Goal: Check status: Check status

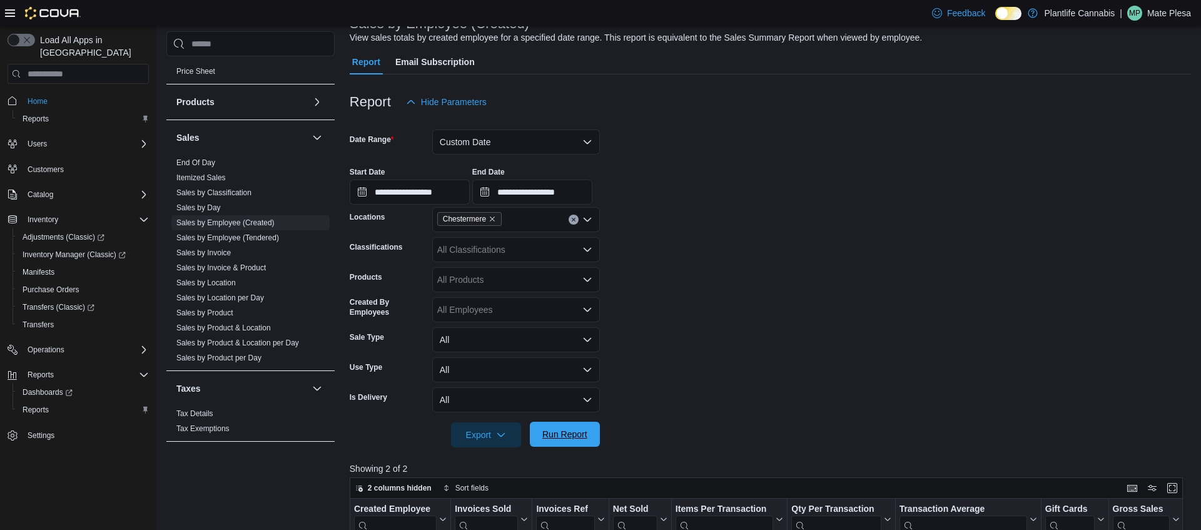
scroll to position [91, 0]
click at [563, 440] on span "Run Report" at bounding box center [564, 433] width 45 height 13
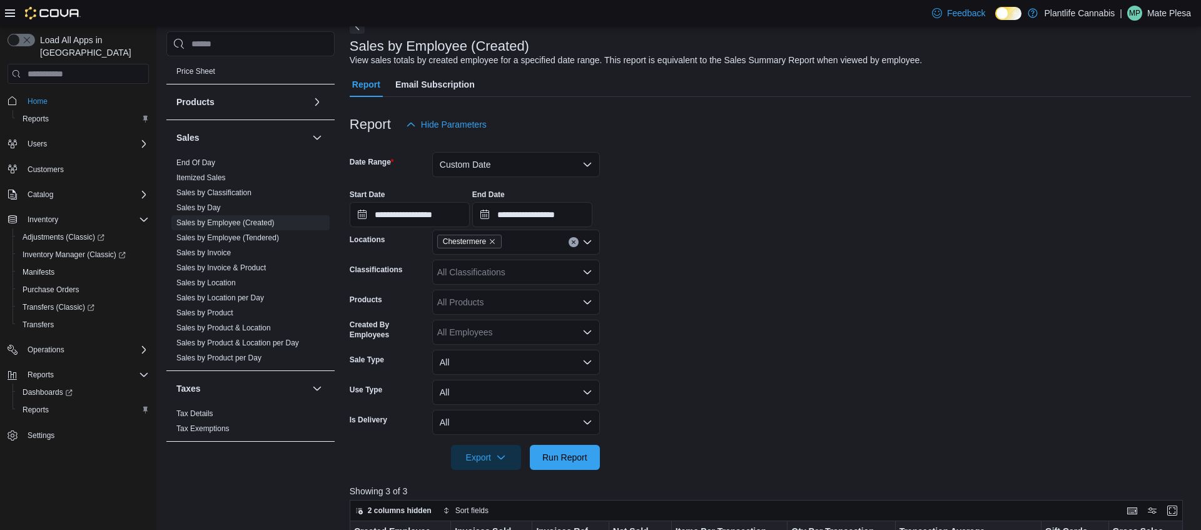
scroll to position [0, 0]
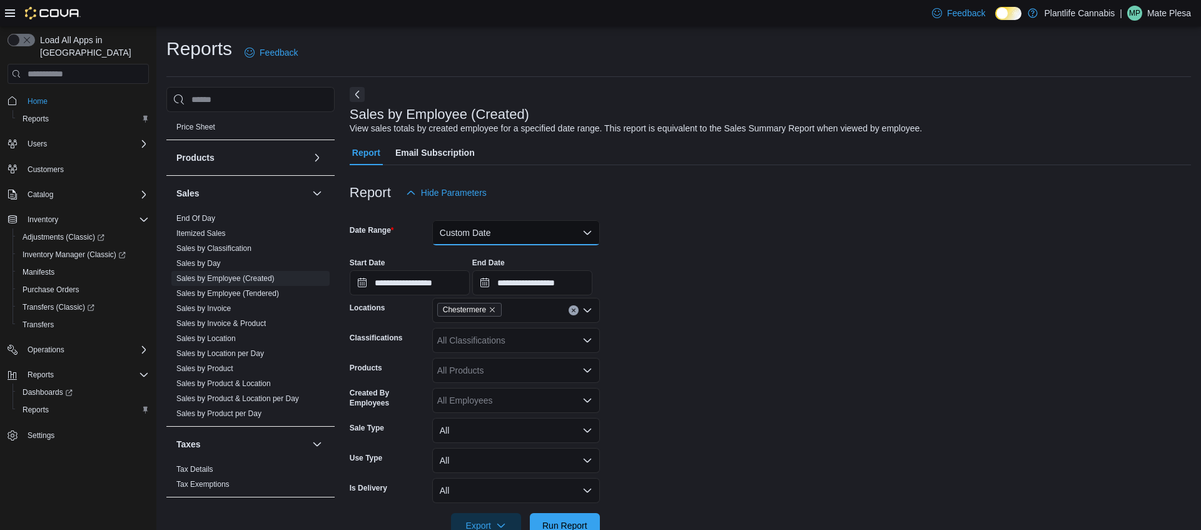
drag, startPoint x: 482, startPoint y: 225, endPoint x: 489, endPoint y: 238, distance: 15.1
click at [484, 225] on button "Custom Date" at bounding box center [516, 232] width 168 height 25
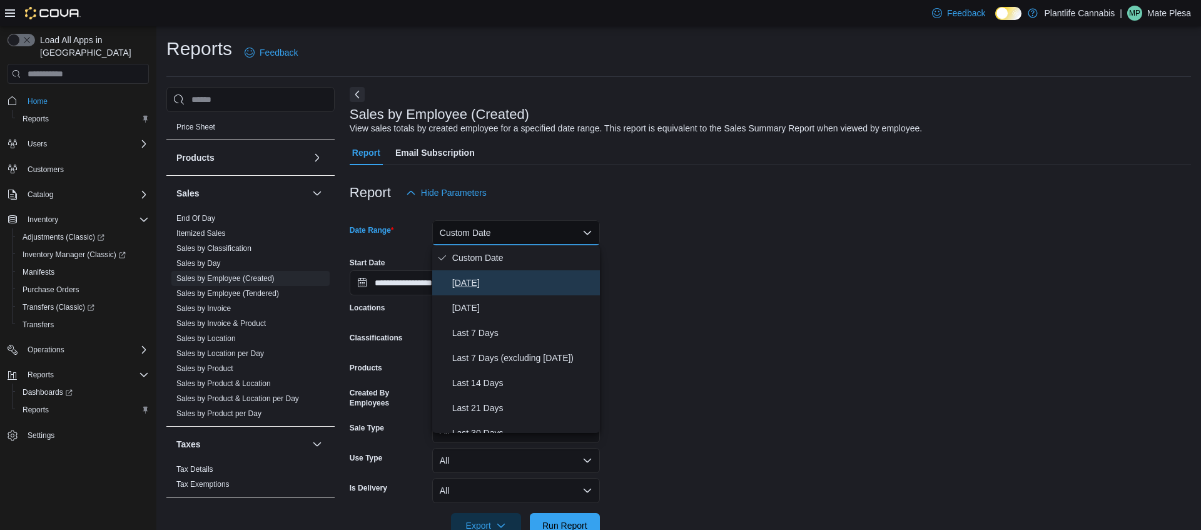
click at [490, 273] on button "[DATE]" at bounding box center [516, 282] width 168 height 25
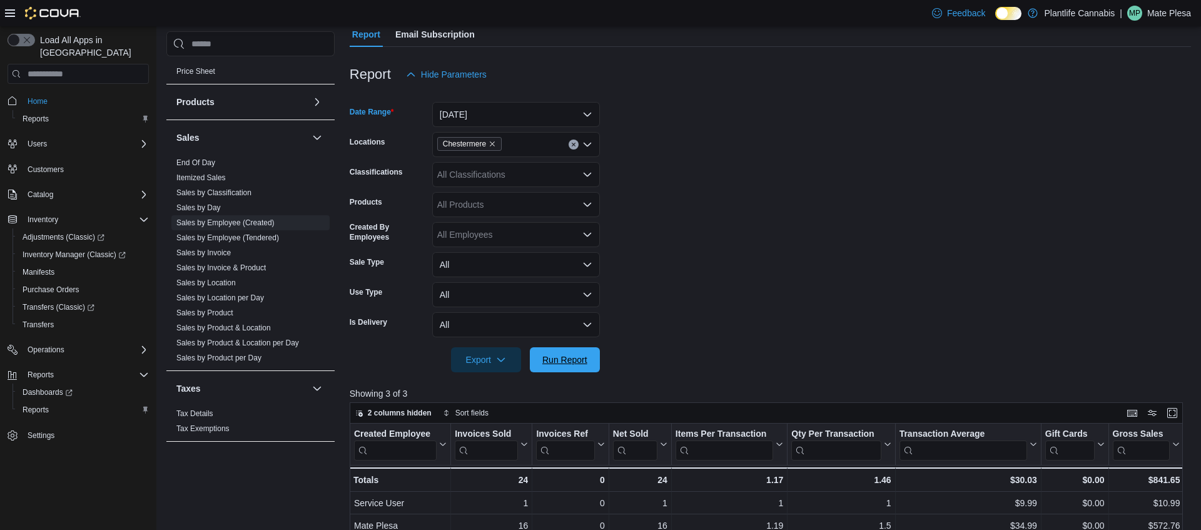
drag, startPoint x: 581, startPoint y: 364, endPoint x: 619, endPoint y: 356, distance: 39.6
click at [583, 362] on span "Run Report" at bounding box center [564, 359] width 45 height 13
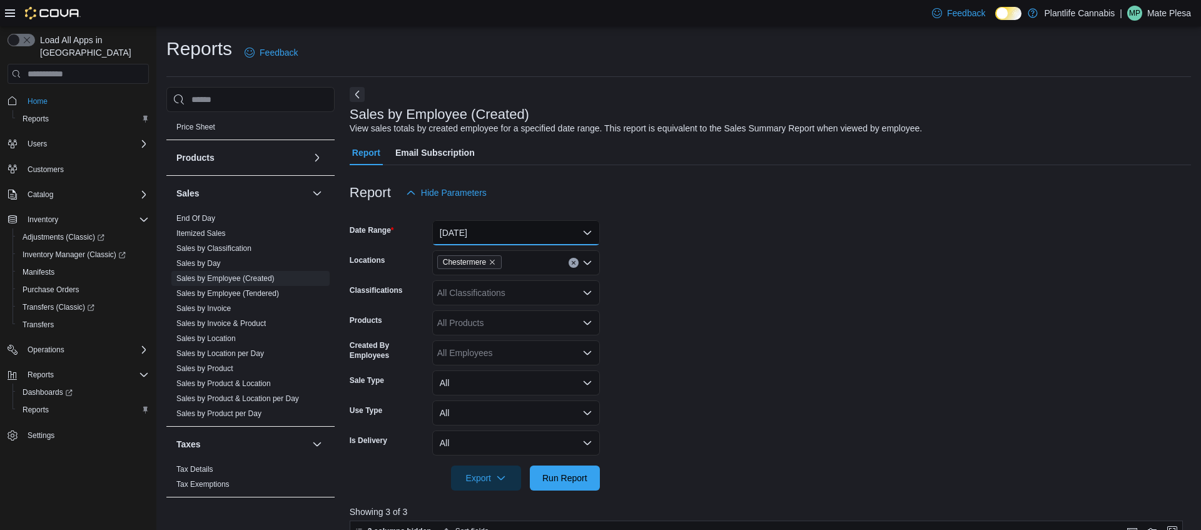
click at [497, 236] on button "[DATE]" at bounding box center [516, 232] width 168 height 25
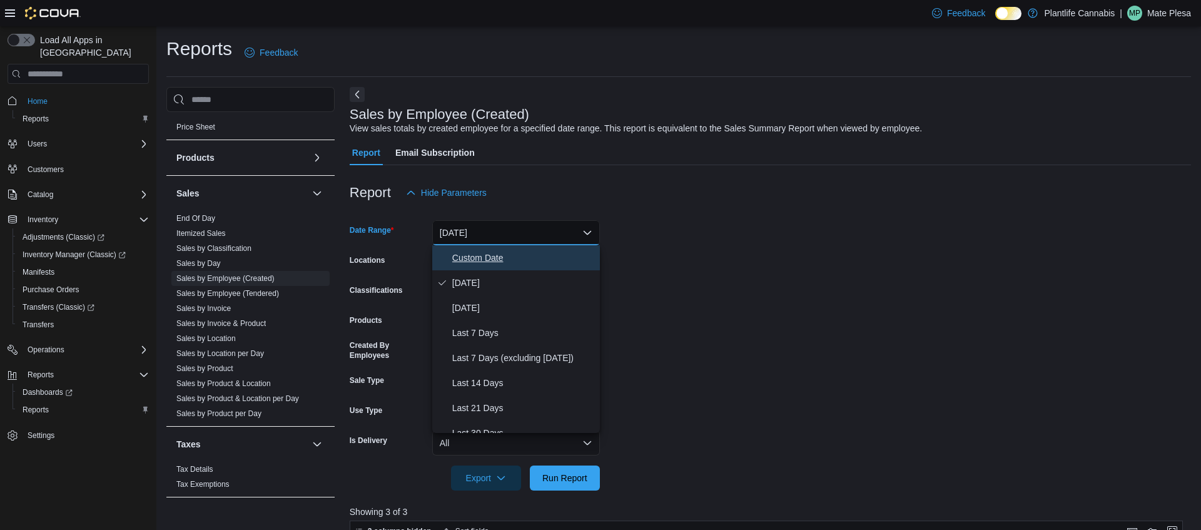
click at [462, 263] on span "Custom Date" at bounding box center [523, 257] width 143 height 15
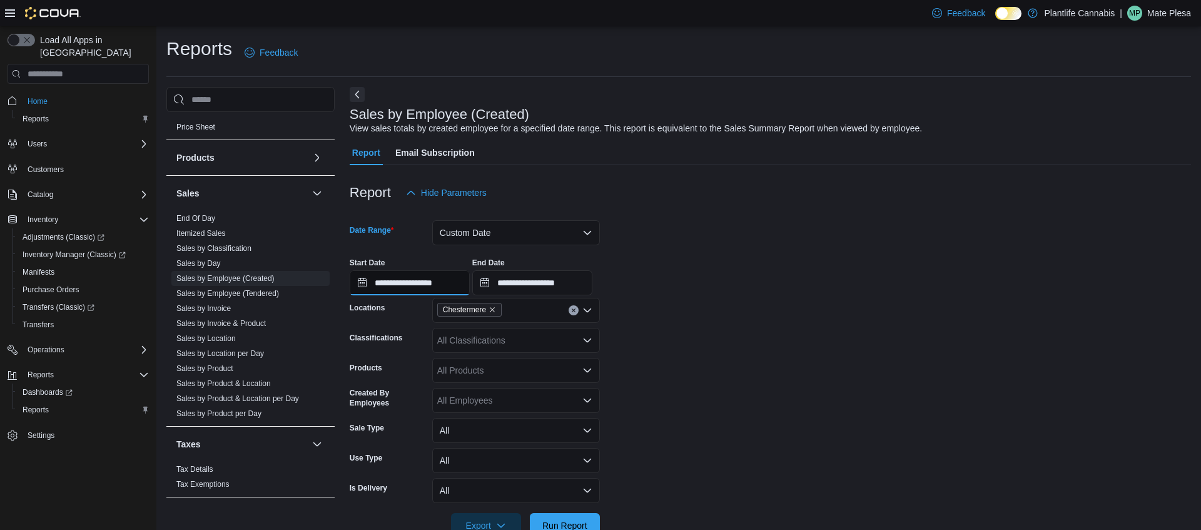
click at [425, 281] on input "**********" at bounding box center [410, 282] width 120 height 25
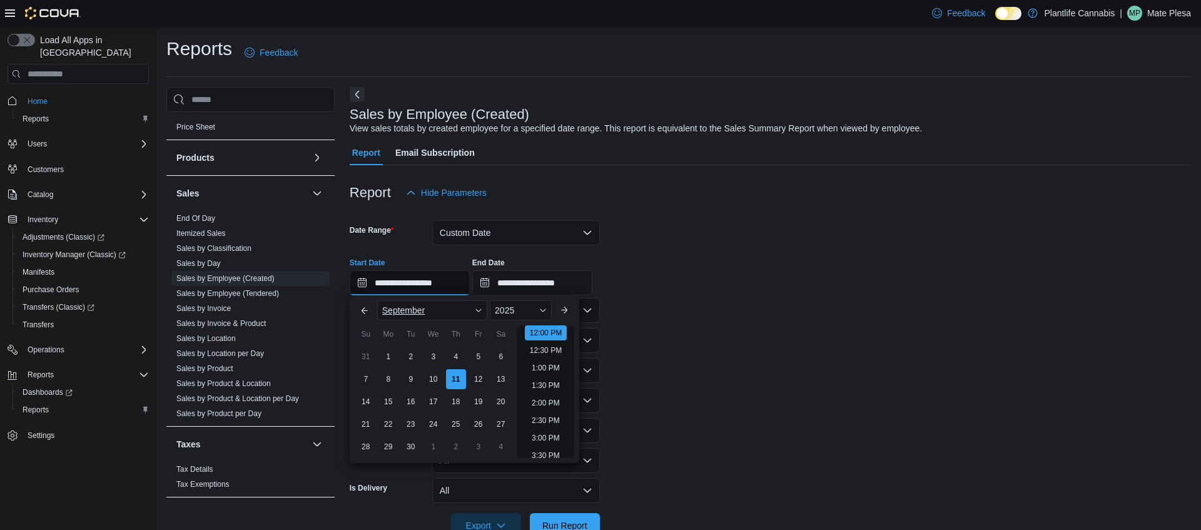
scroll to position [515, 0]
type input "**********"
drag, startPoint x: 557, startPoint y: 283, endPoint x: 564, endPoint y: 295, distance: 13.2
click at [557, 283] on input "**********" at bounding box center [532, 282] width 120 height 25
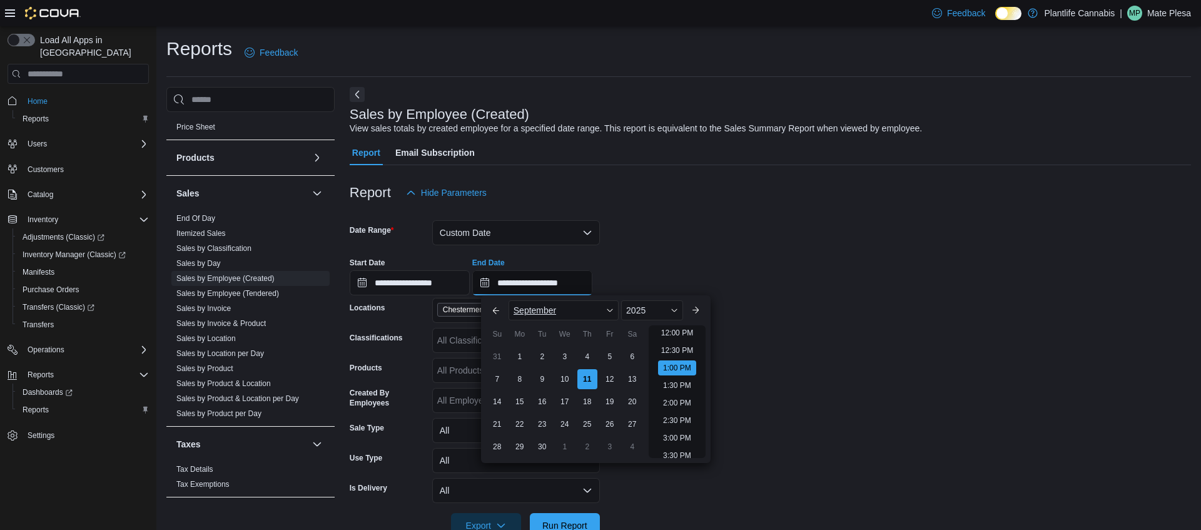
scroll to position [656, 0]
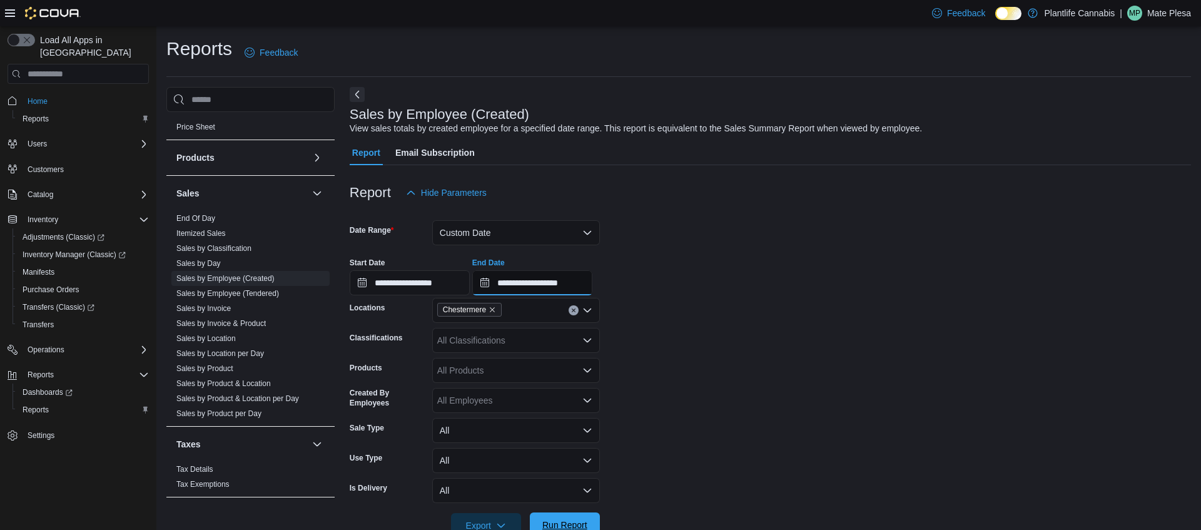
type input "**********"
drag, startPoint x: 551, startPoint y: 519, endPoint x: 711, endPoint y: 329, distance: 248.2
click at [551, 518] on span "Run Report" at bounding box center [564, 525] width 55 height 25
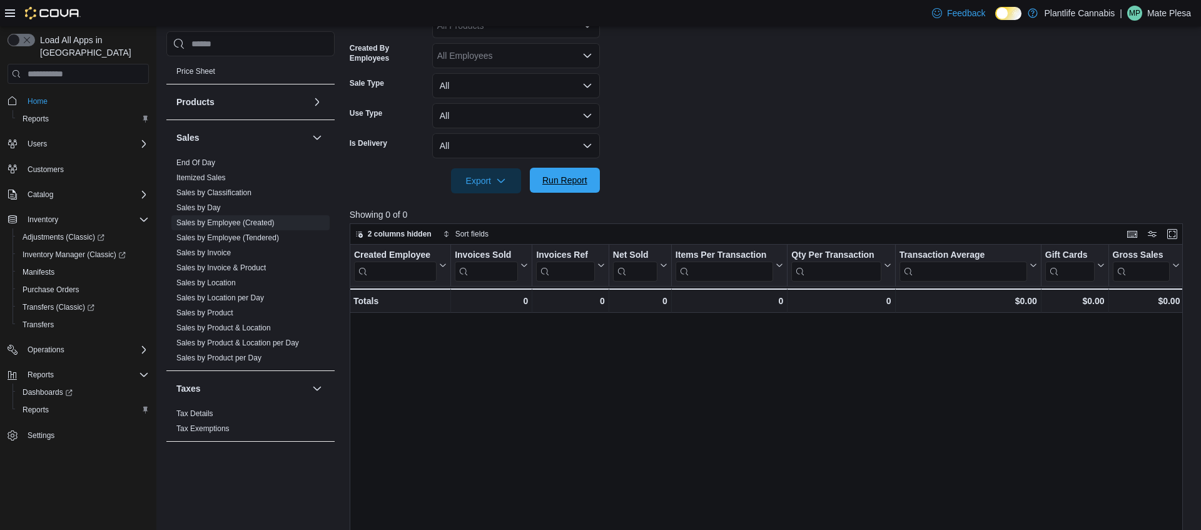
click at [532, 183] on button "Run Report" at bounding box center [565, 180] width 70 height 25
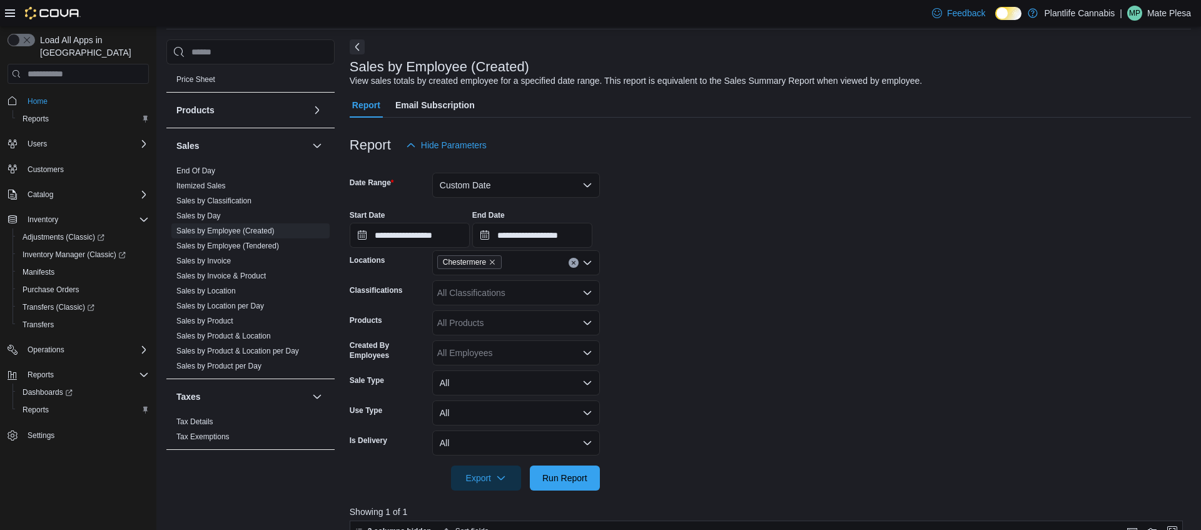
scroll to position [50, 0]
click at [538, 185] on button "Custom Date" at bounding box center [516, 182] width 168 height 25
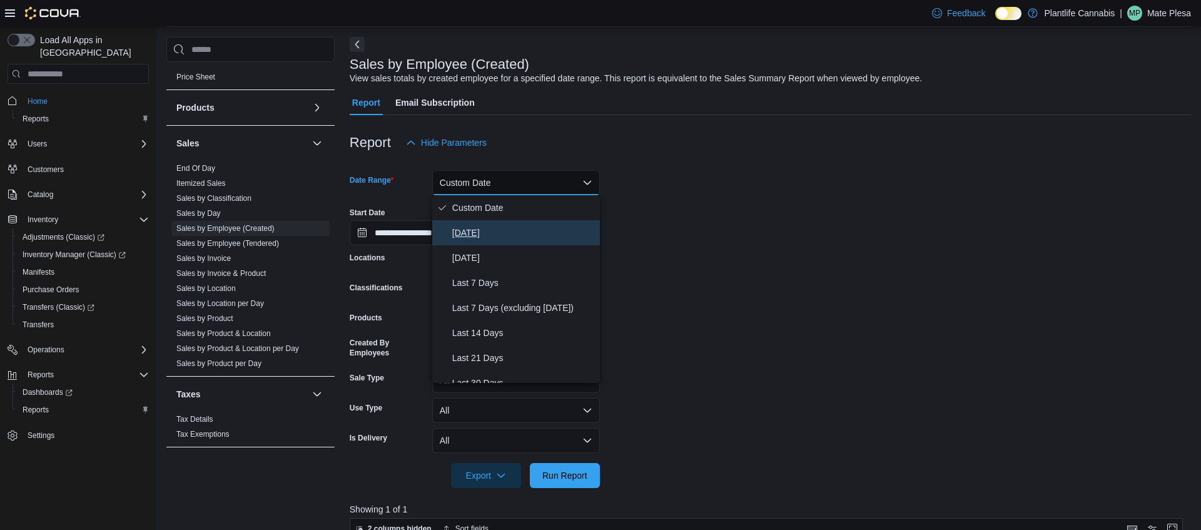
click at [497, 232] on span "[DATE]" at bounding box center [523, 232] width 143 height 15
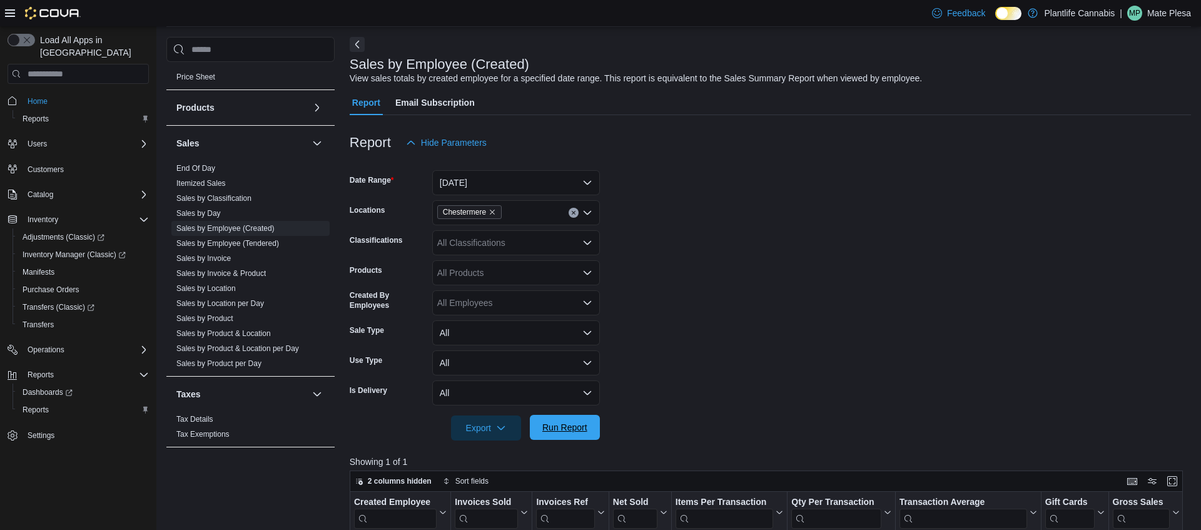
click at [568, 430] on span "Run Report" at bounding box center [564, 427] width 45 height 13
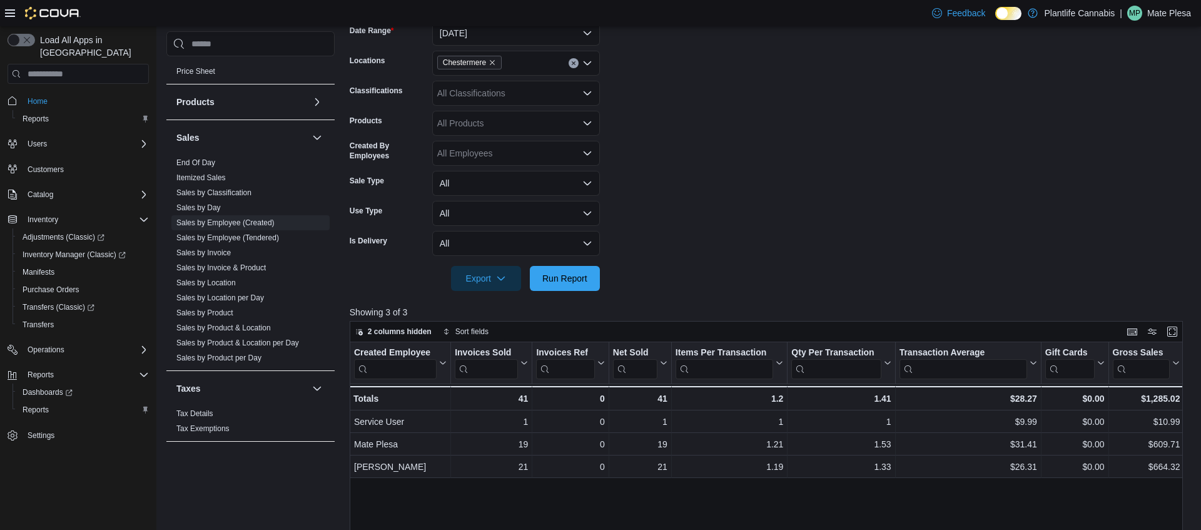
scroll to position [177, 0]
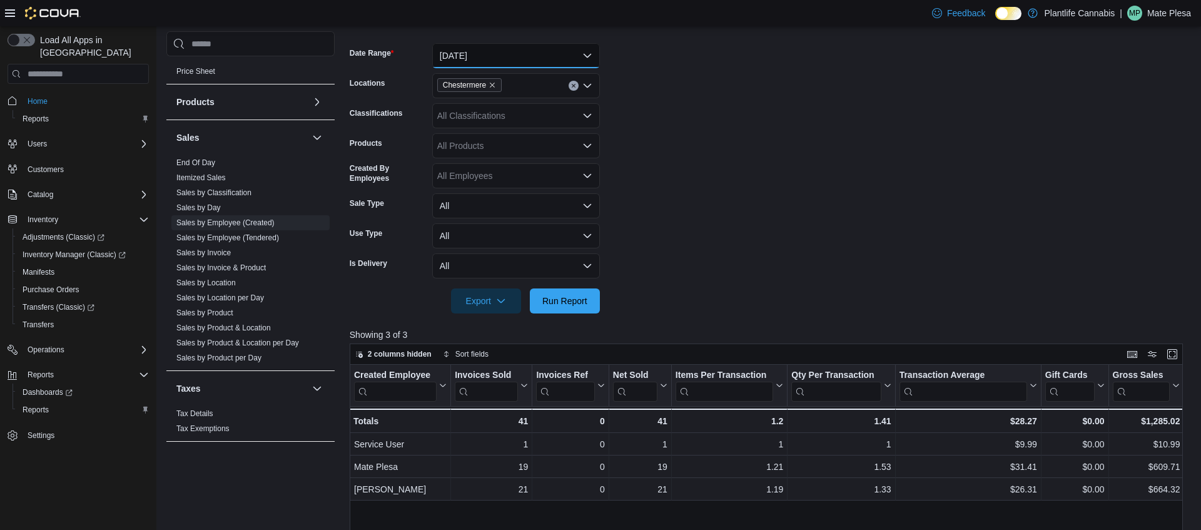
click at [499, 54] on button "[DATE]" at bounding box center [516, 55] width 168 height 25
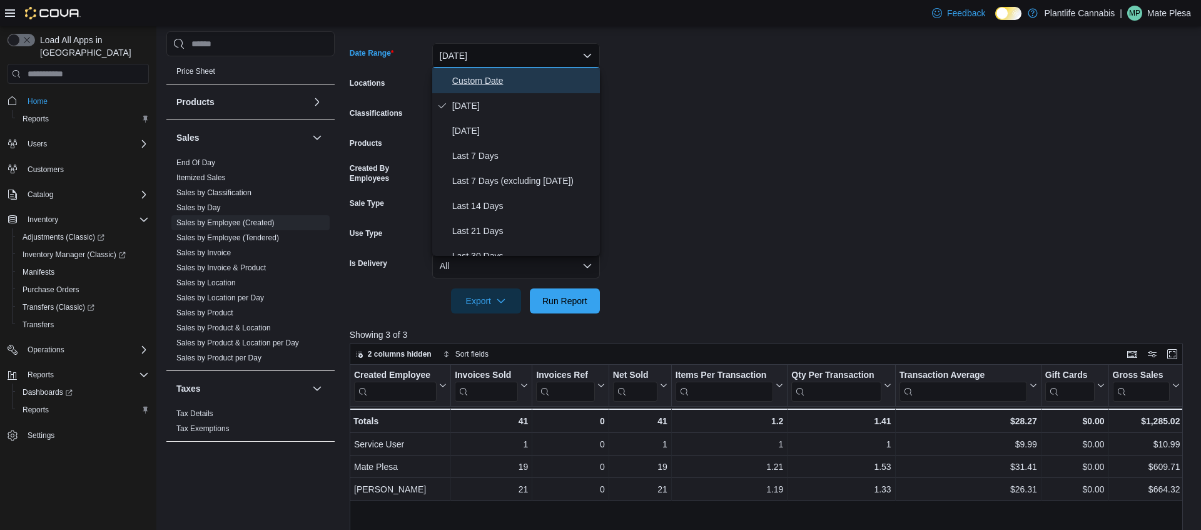
click at [494, 83] on span "Custom Date" at bounding box center [523, 80] width 143 height 15
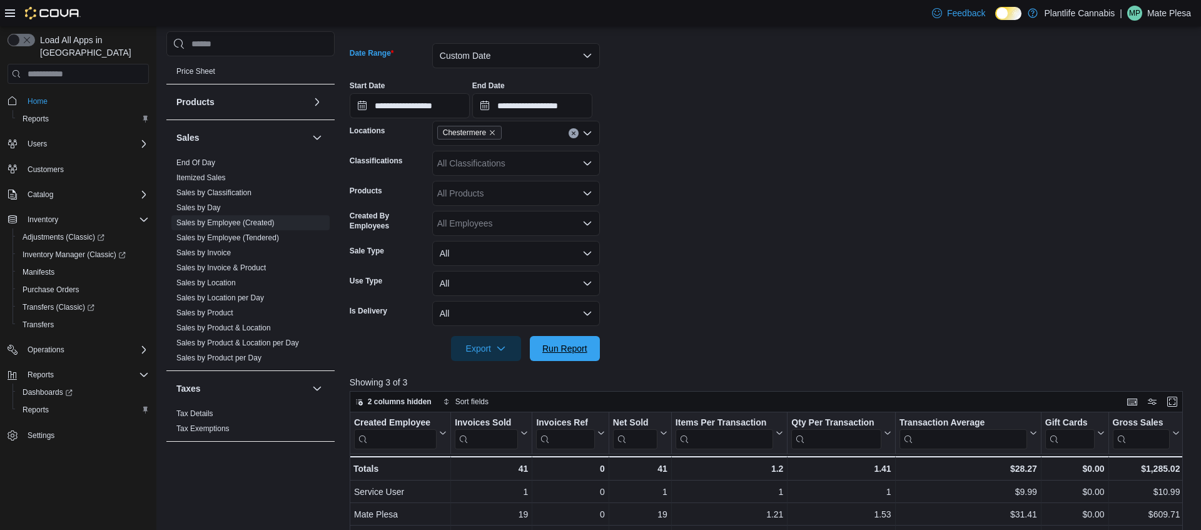
drag, startPoint x: 574, startPoint y: 345, endPoint x: 889, endPoint y: 270, distance: 324.1
click at [574, 345] on span "Run Report" at bounding box center [564, 348] width 45 height 13
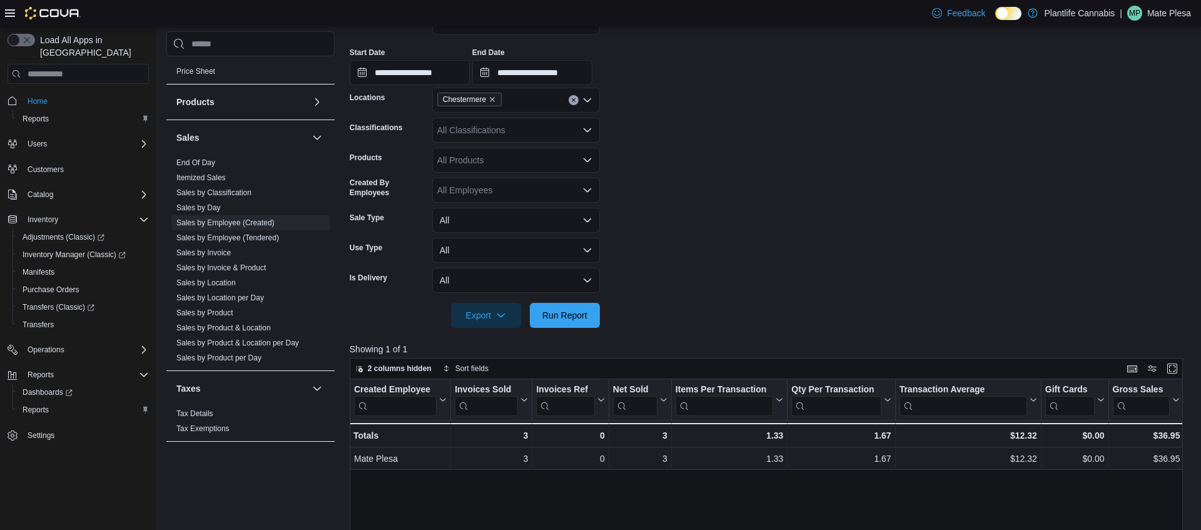
scroll to position [240, 0]
